Goal: Task Accomplishment & Management: Use online tool/utility

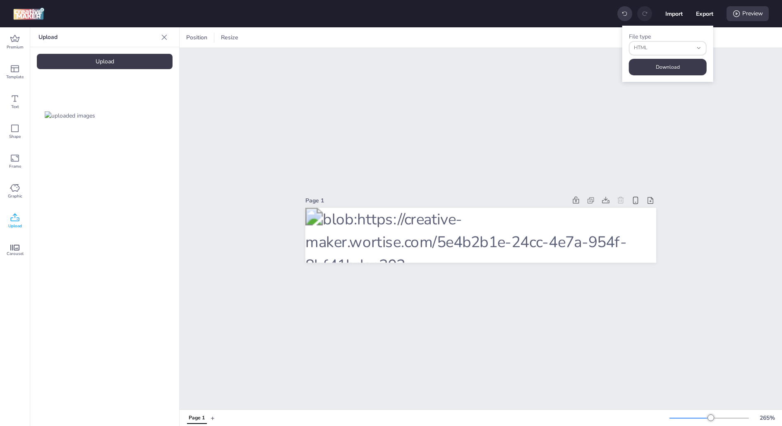
select select "html"
click at [610, 103] on div "Page 1" at bounding box center [481, 228] width 603 height 361
click at [696, 10] on button "Export" at bounding box center [704, 13] width 17 height 17
select select "html"
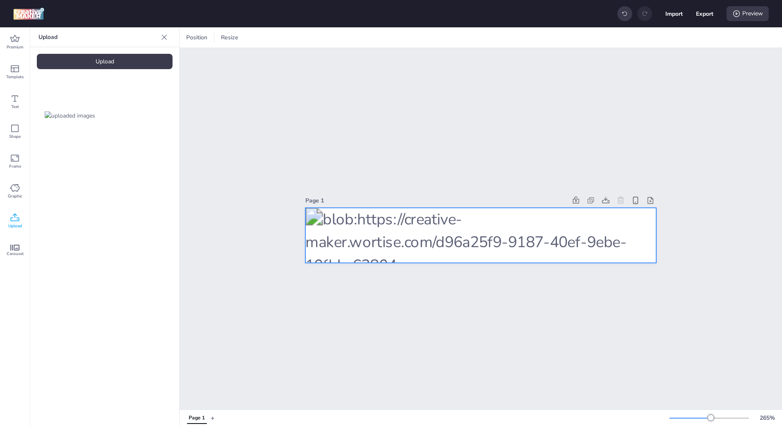
click at [455, 239] on div at bounding box center [481, 235] width 351 height 55
click at [474, 34] on icon at bounding box center [471, 38] width 8 height 8
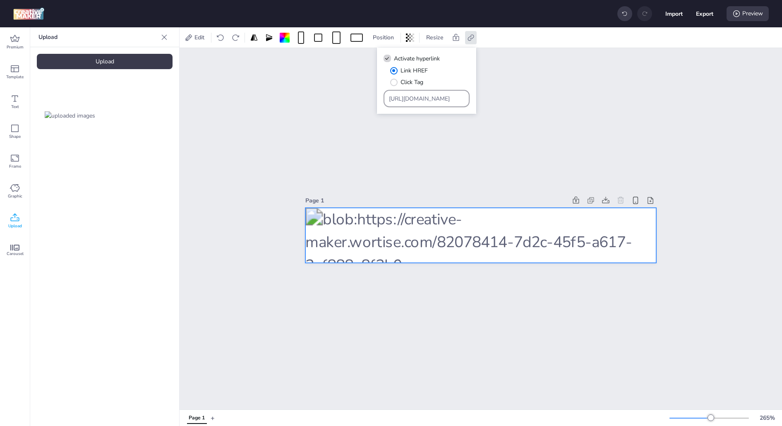
click at [420, 92] on div "[URL][DOMAIN_NAME]" at bounding box center [427, 99] width 76 height 16
click at [420, 96] on input "[URL][DOMAIN_NAME]" at bounding box center [427, 98] width 76 height 9
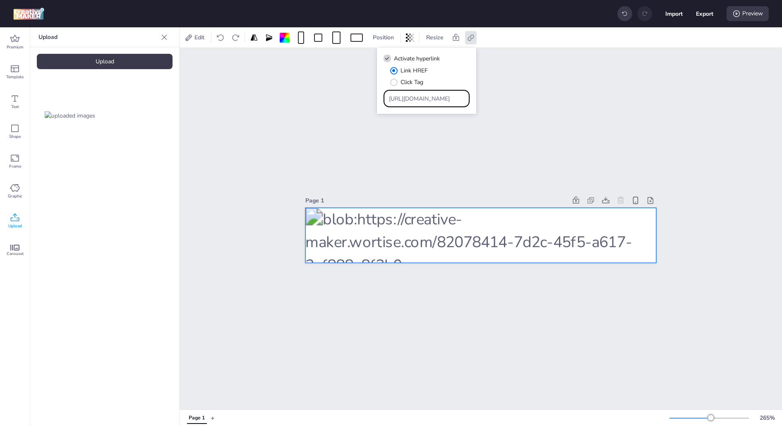
click at [420, 96] on input "[URL][DOMAIN_NAME]" at bounding box center [427, 98] width 76 height 9
paste input "986880.427111566;dc_trk_aid=619439897;dc_trk_cid=239355811;dc_dbm_token=${DC_DB…"
type input "https://[DOMAIN_NAME]/ddm/trackclk/N175001.3728761WORTISE_CHL_99002/B33986880.4…"
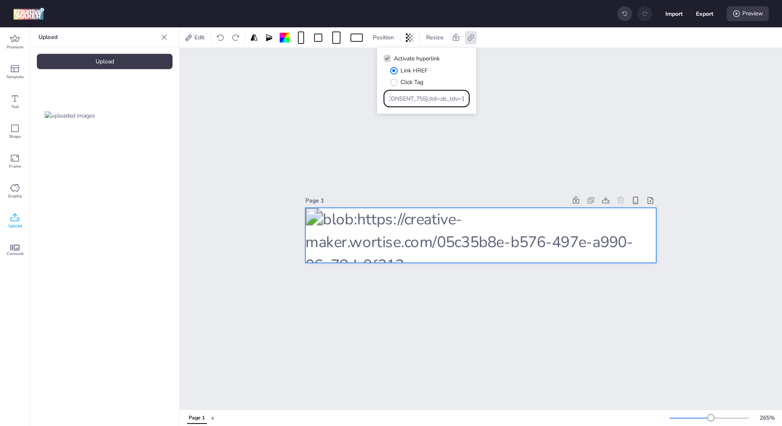
click at [532, 91] on div "Page 1" at bounding box center [481, 228] width 603 height 361
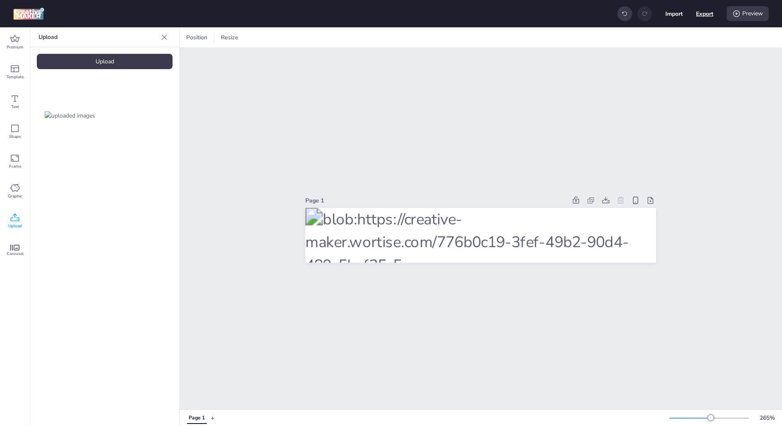
click at [705, 14] on button "Export" at bounding box center [704, 13] width 17 height 17
select select "html"
click at [661, 60] on button "Download" at bounding box center [668, 67] width 75 height 16
